Goal: Information Seeking & Learning: Learn about a topic

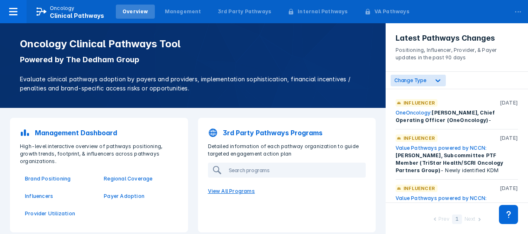
click at [246, 190] on p "View All Programs" at bounding box center [287, 191] width 168 height 17
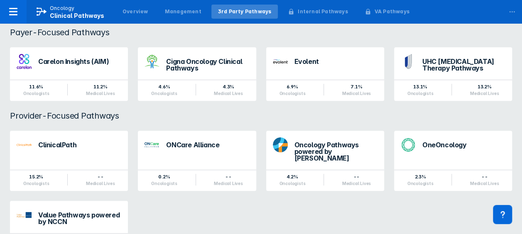
scroll to position [99, 0]
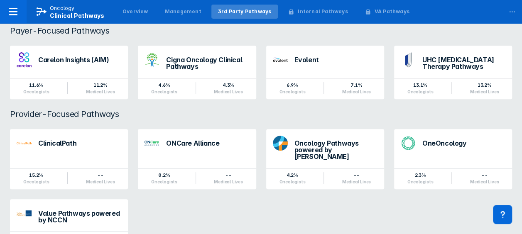
click at [313, 145] on div "Oncology Pathways powered by Dana-Farber" at bounding box center [336, 150] width 83 height 20
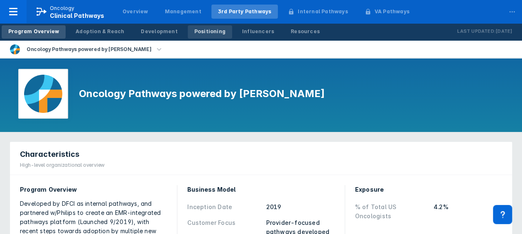
click at [194, 32] on div "Positioning" at bounding box center [209, 31] width 31 height 7
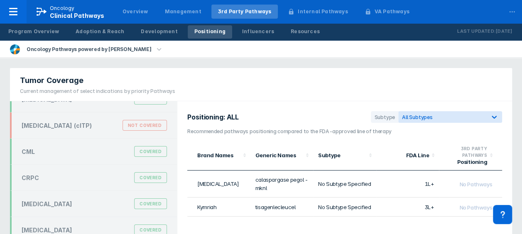
scroll to position [68, 0]
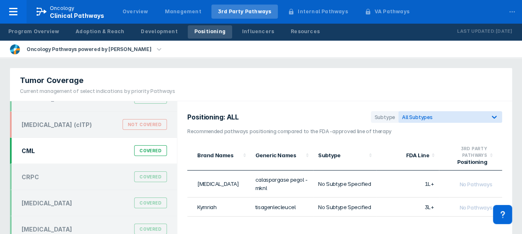
click at [27, 150] on div "CML" at bounding box center [28, 150] width 13 height 7
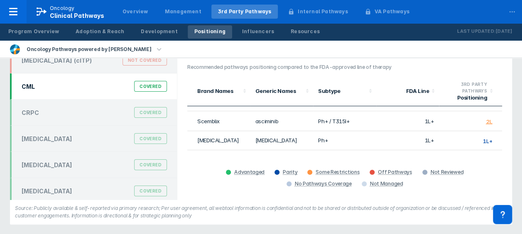
scroll to position [121, 0]
